Goal: Navigation & Orientation: Go to known website

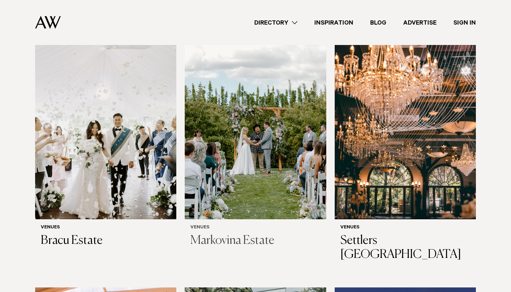
scroll to position [225, 0]
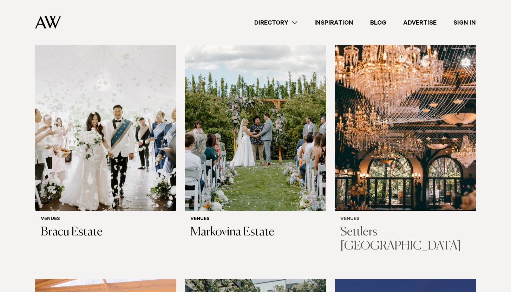
click at [399, 156] on img at bounding box center [405, 116] width 141 height 190
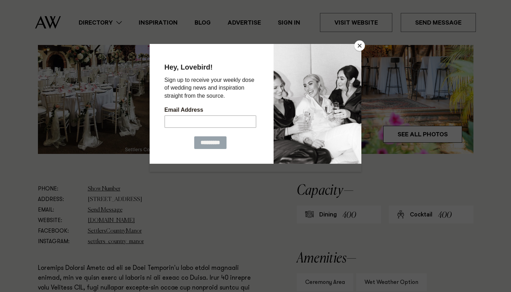
scroll to position [290, 0]
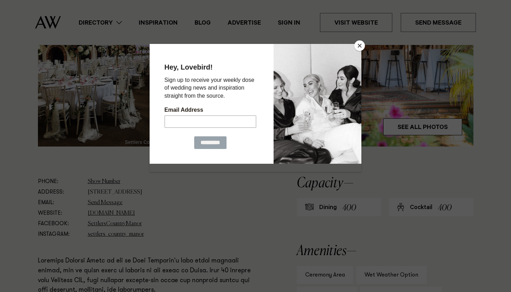
click at [360, 45] on button "Close" at bounding box center [359, 45] width 11 height 11
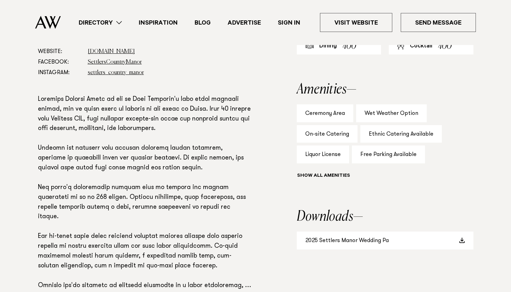
scroll to position [434, 0]
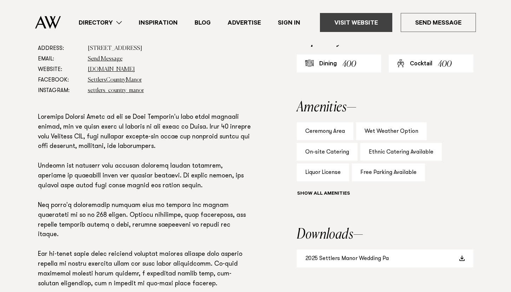
click at [349, 30] on link "Visit Website" at bounding box center [356, 22] width 72 height 19
